Goal: Information Seeking & Learning: Learn about a topic

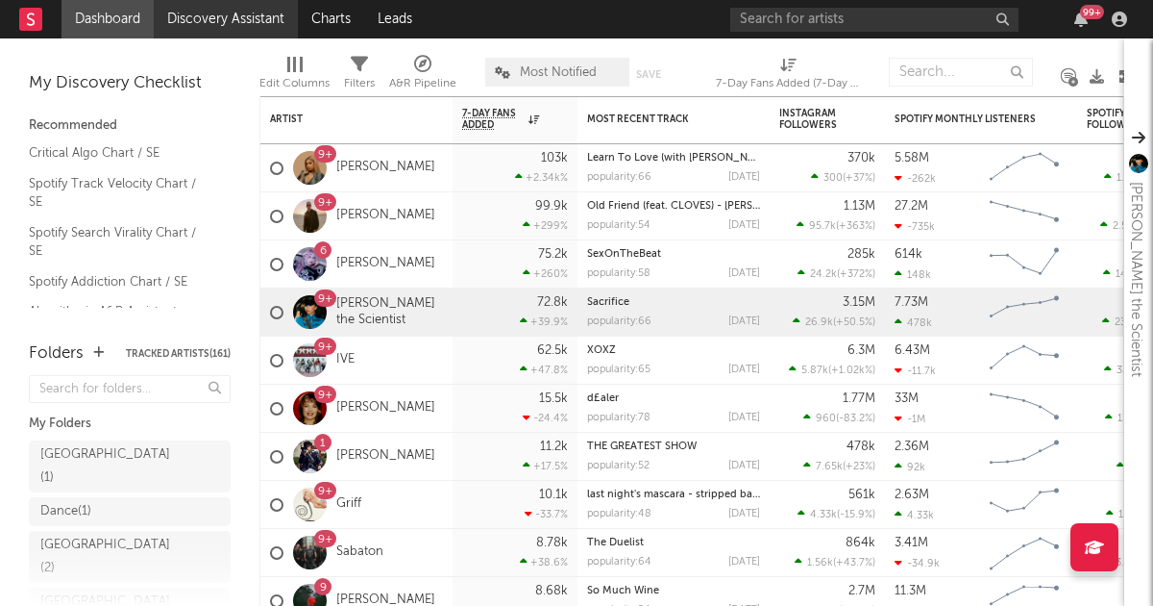
click at [241, 23] on link "Discovery Assistant" at bounding box center [226, 19] width 144 height 38
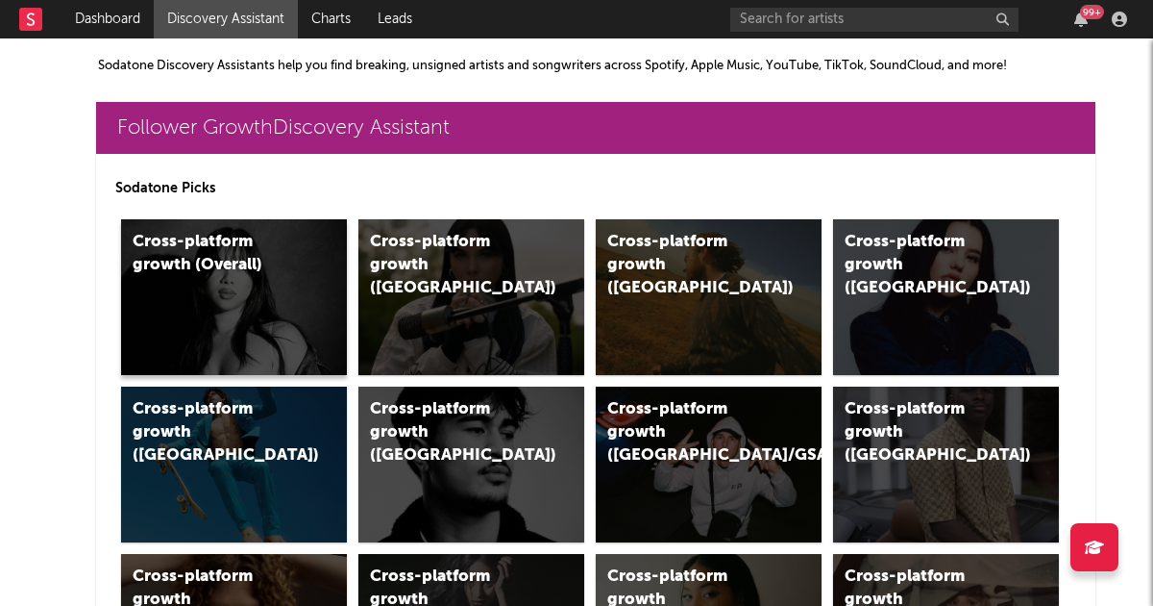
click at [252, 329] on div "Cross-platform growth (Overall)" at bounding box center [234, 297] width 226 height 156
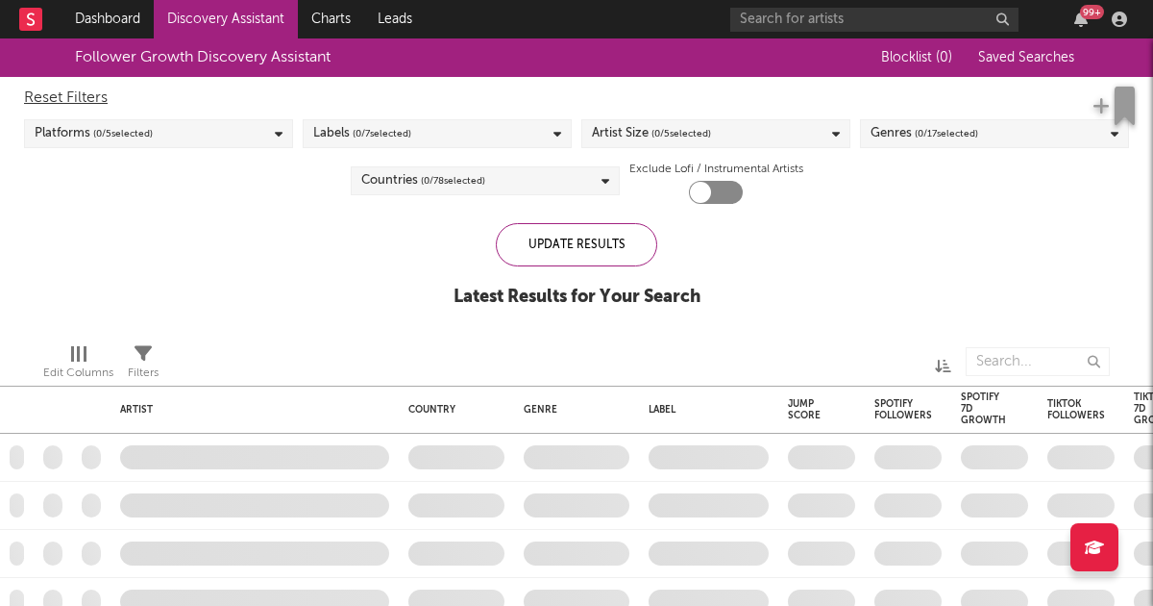
checkbox input "true"
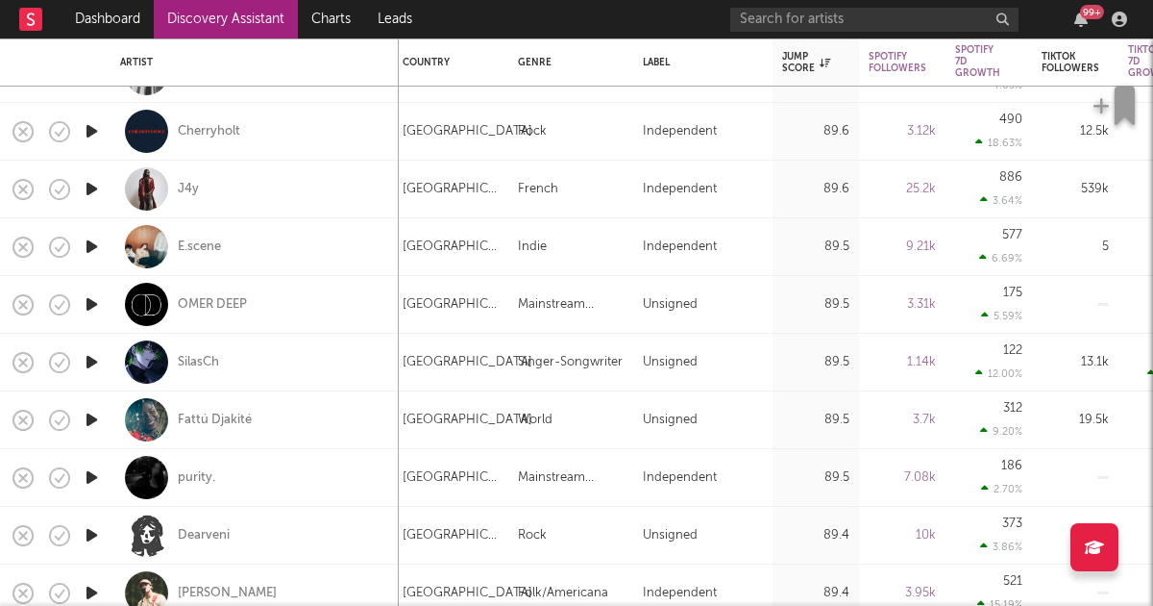
click at [252, 19] on link "Discovery Assistant" at bounding box center [226, 19] width 144 height 38
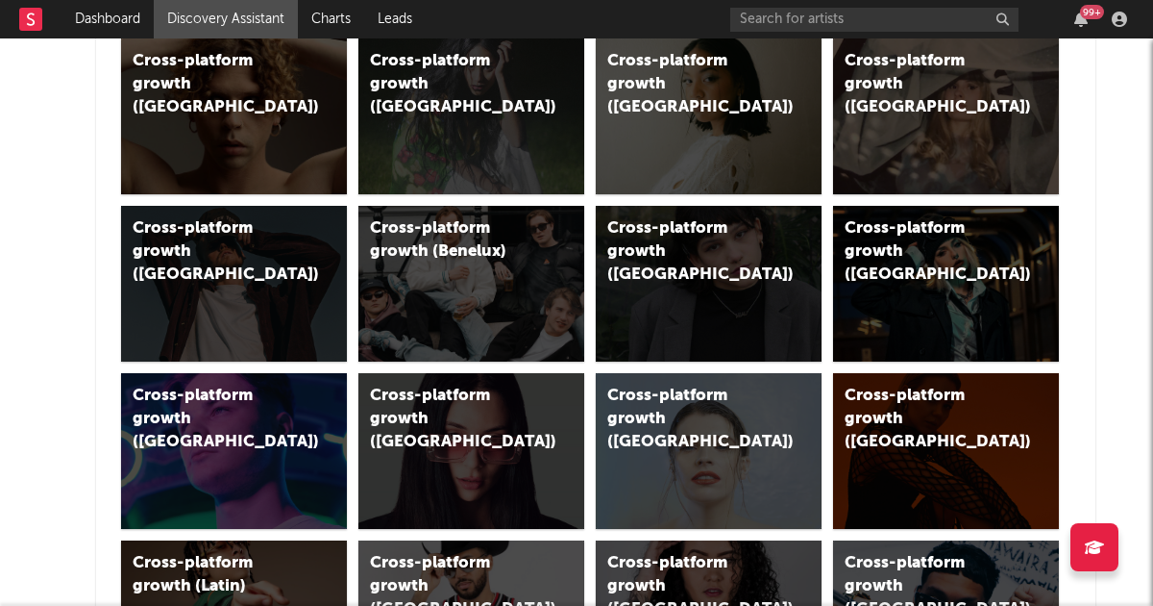
scroll to position [520, 0]
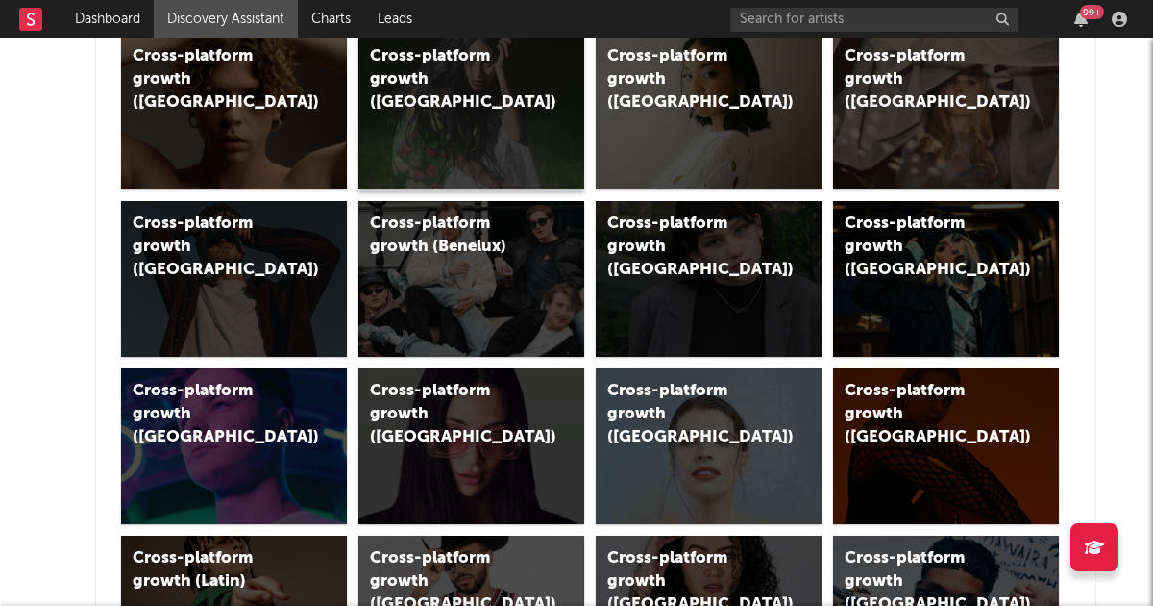
click at [433, 110] on div "Cross-platform growth ([GEOGRAPHIC_DATA])" at bounding box center [472, 112] width 226 height 156
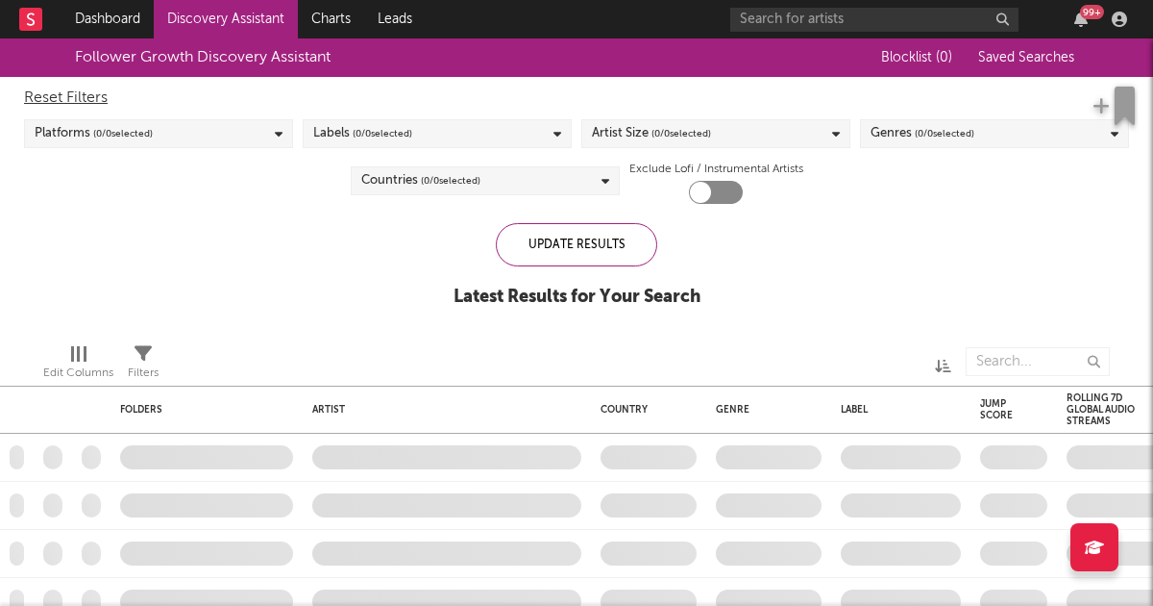
checkbox input "true"
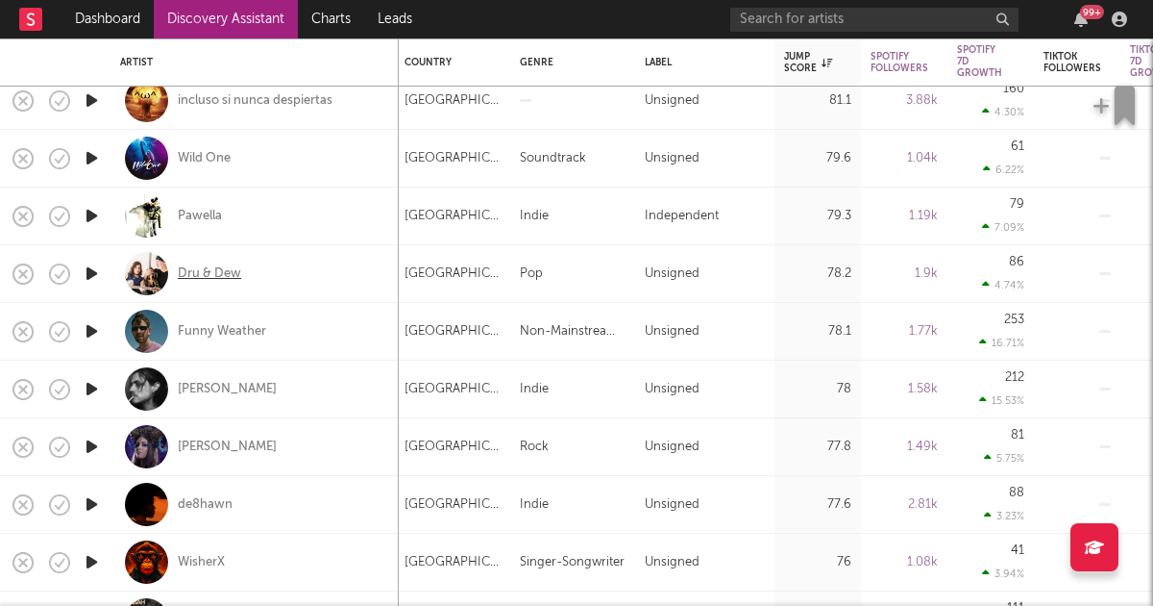
click at [223, 266] on div "Dru & Dew" at bounding box center [209, 273] width 63 height 17
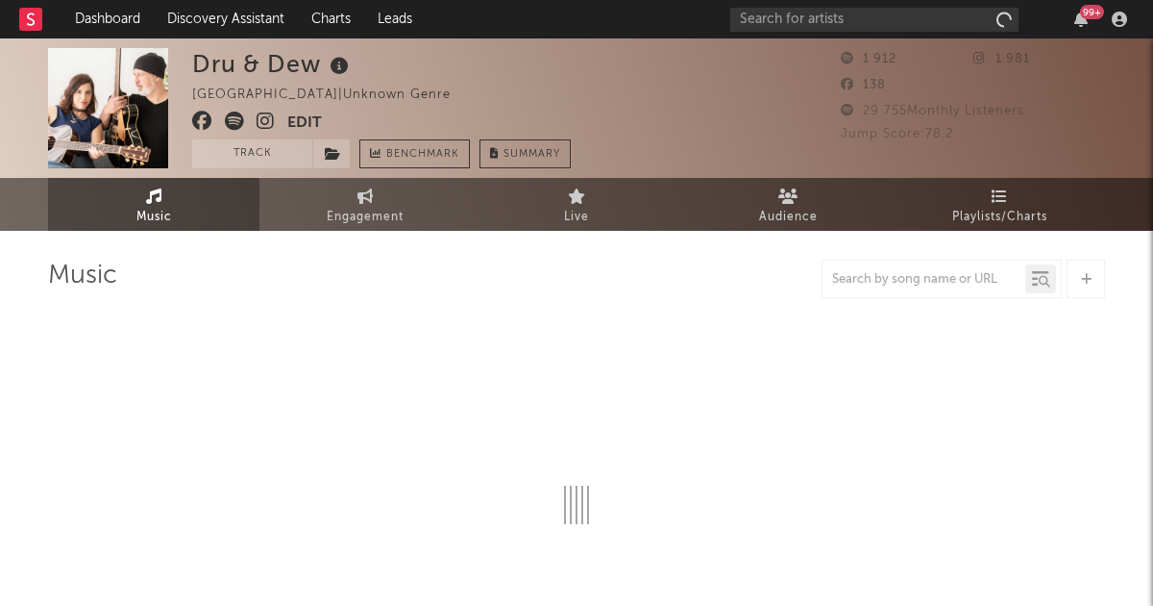
select select "1w"
